Goal: Information Seeking & Learning: Learn about a topic

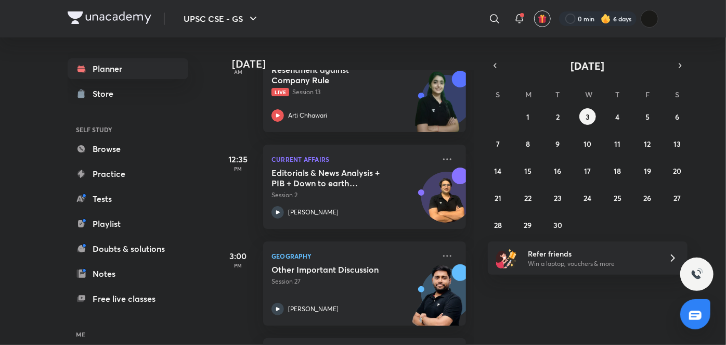
scroll to position [409, 0]
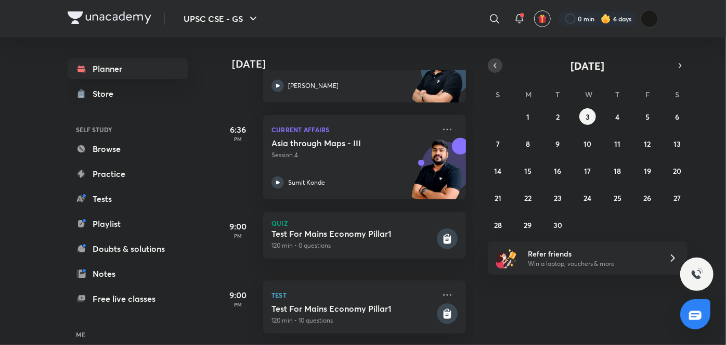
click at [491, 68] on icon "button" at bounding box center [495, 65] width 8 height 9
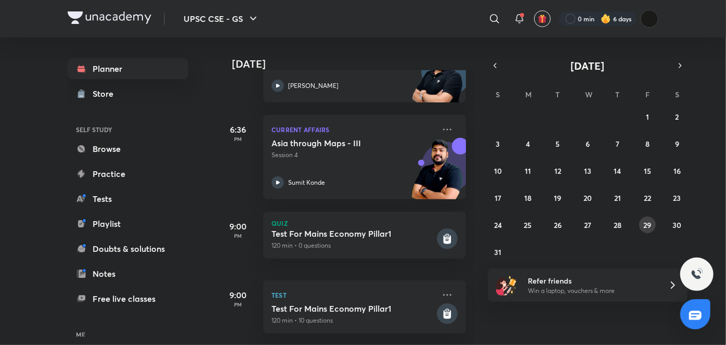
click at [646, 220] on abbr "29" at bounding box center [647, 225] width 8 height 10
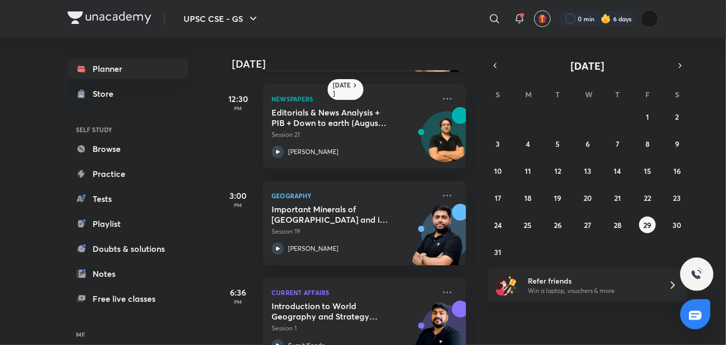
scroll to position [192, 0]
click at [309, 251] on p "[PERSON_NAME]" at bounding box center [313, 248] width 50 height 9
